Goal: Task Accomplishment & Management: Manage account settings

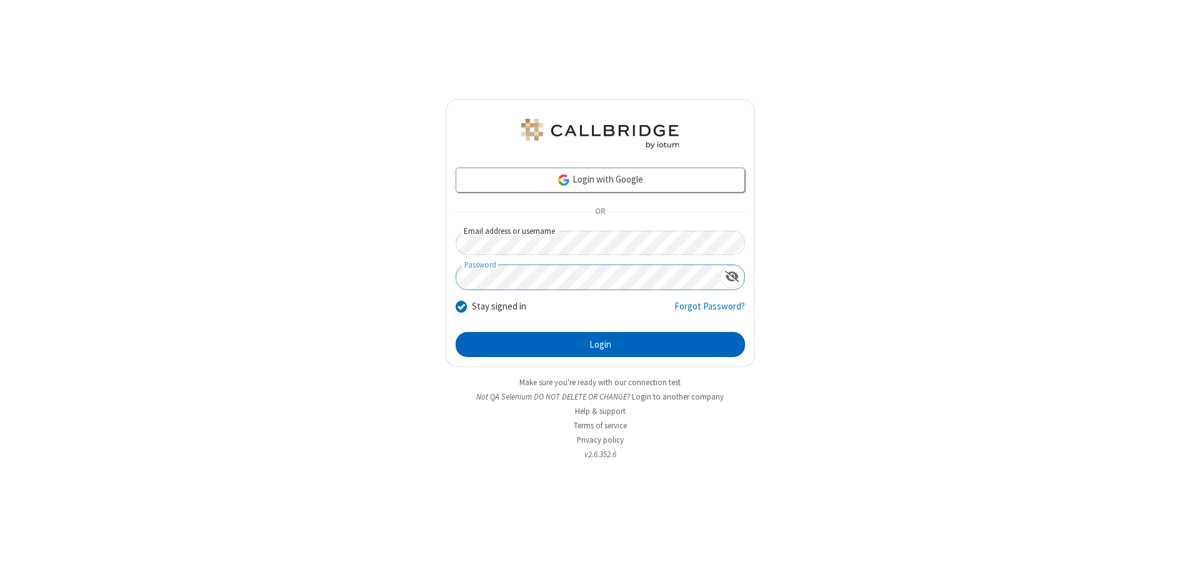
click at [600, 344] on button "Login" at bounding box center [599, 344] width 289 height 25
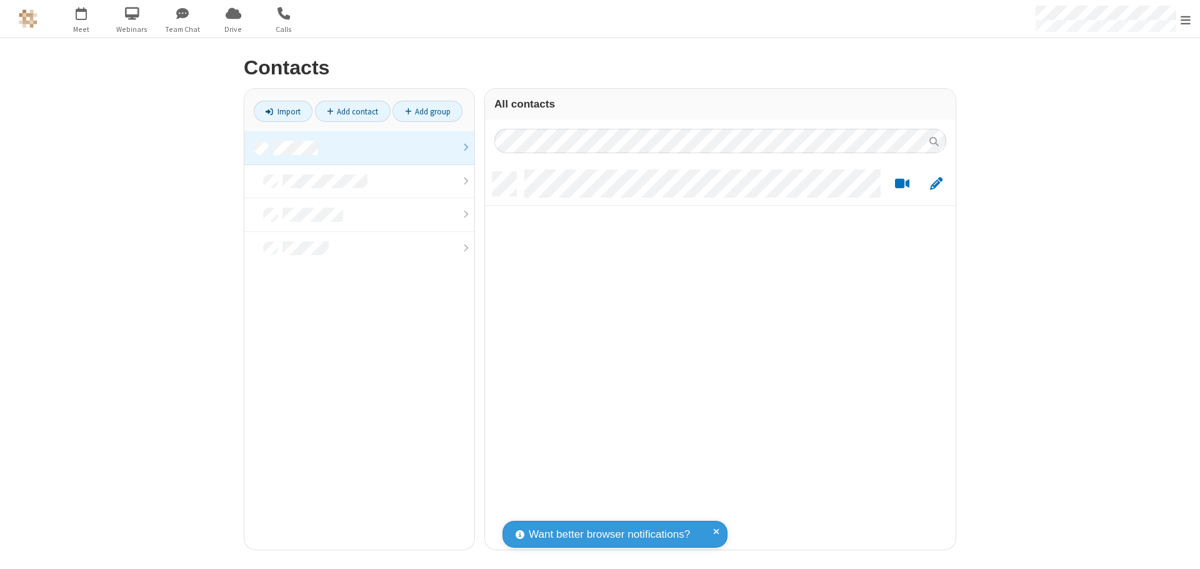
click at [359, 147] on link at bounding box center [359, 148] width 230 height 34
click at [352, 111] on link "Add contact" at bounding box center [353, 111] width 76 height 21
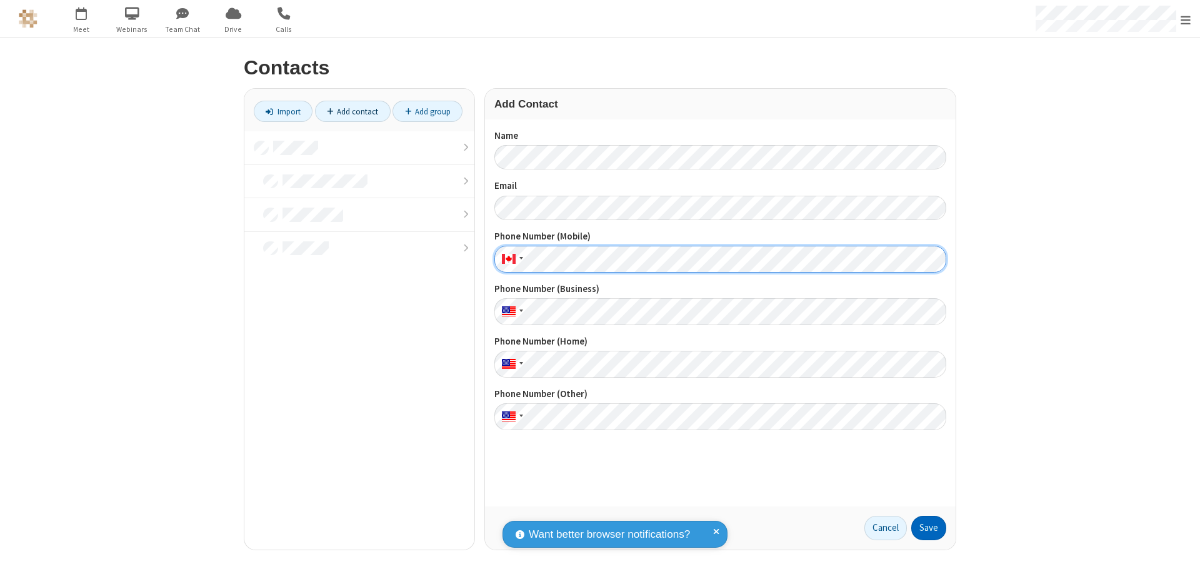
click at [928, 527] on button "Save" at bounding box center [928, 527] width 35 height 25
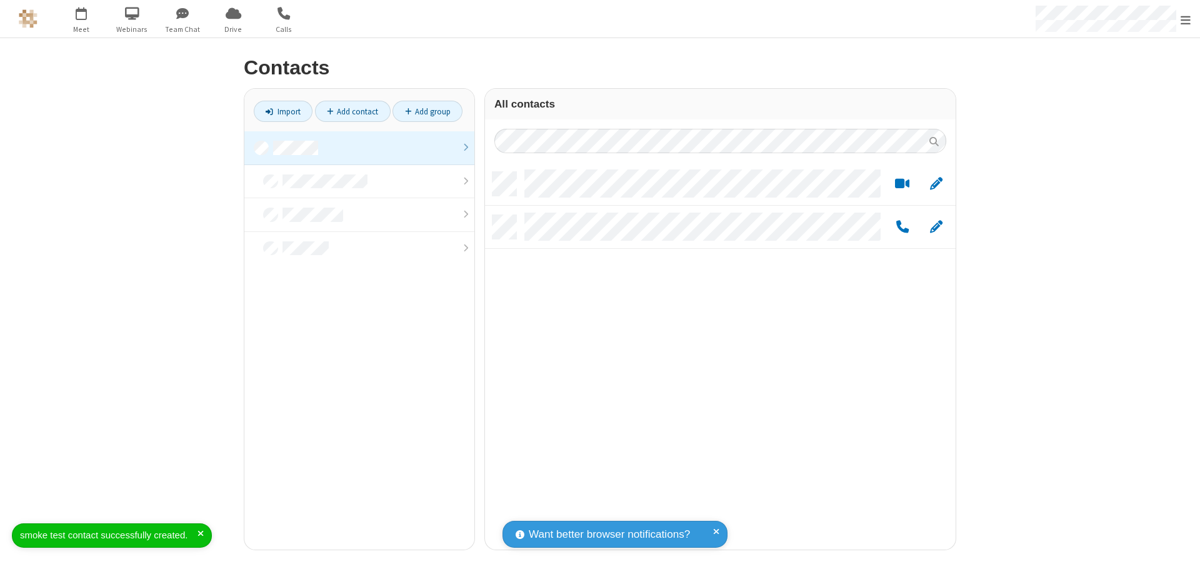
scroll to position [377, 461]
